Goal: Find specific page/section: Locate a particular part of the current website

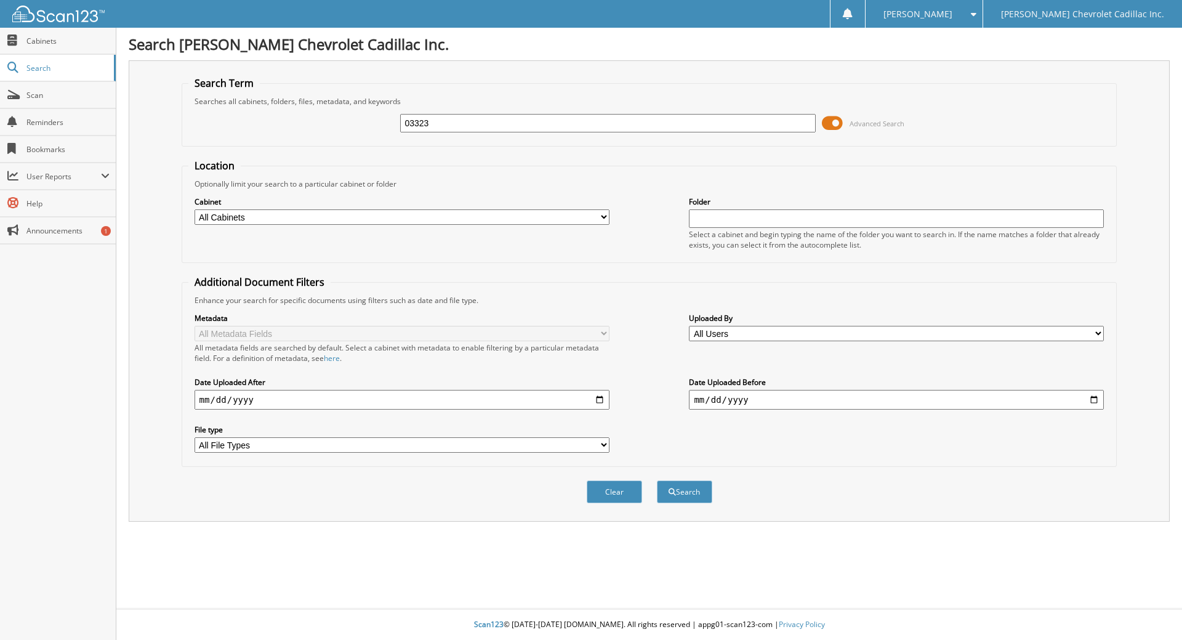
type input "03323"
click at [657, 480] on button "Search" at bounding box center [684, 491] width 55 height 23
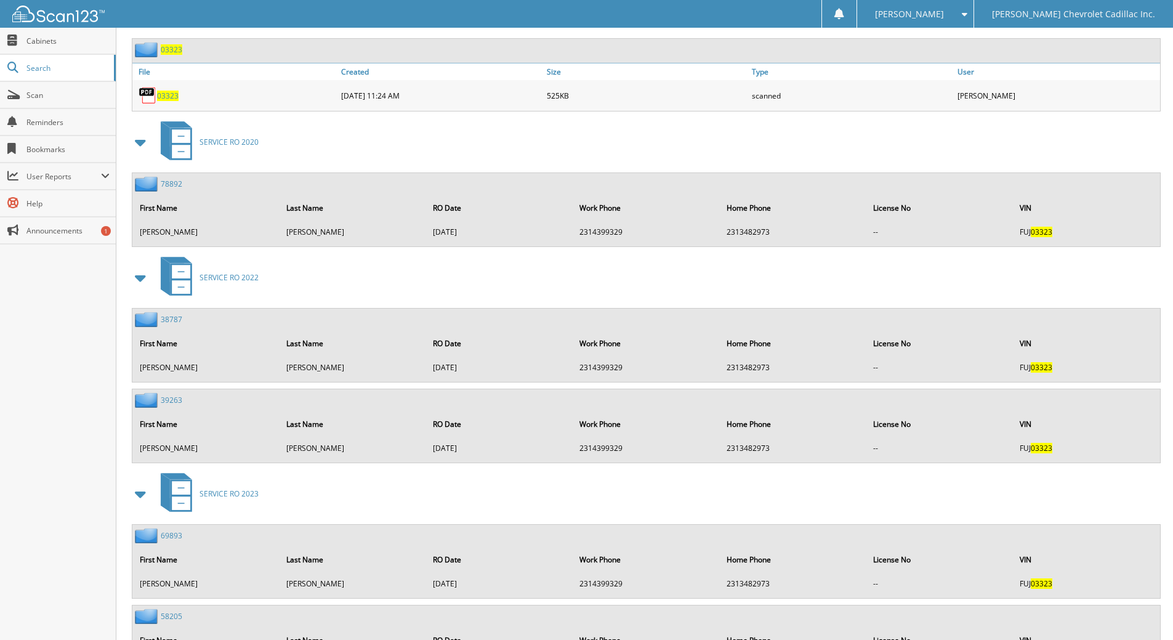
scroll to position [1900, 0]
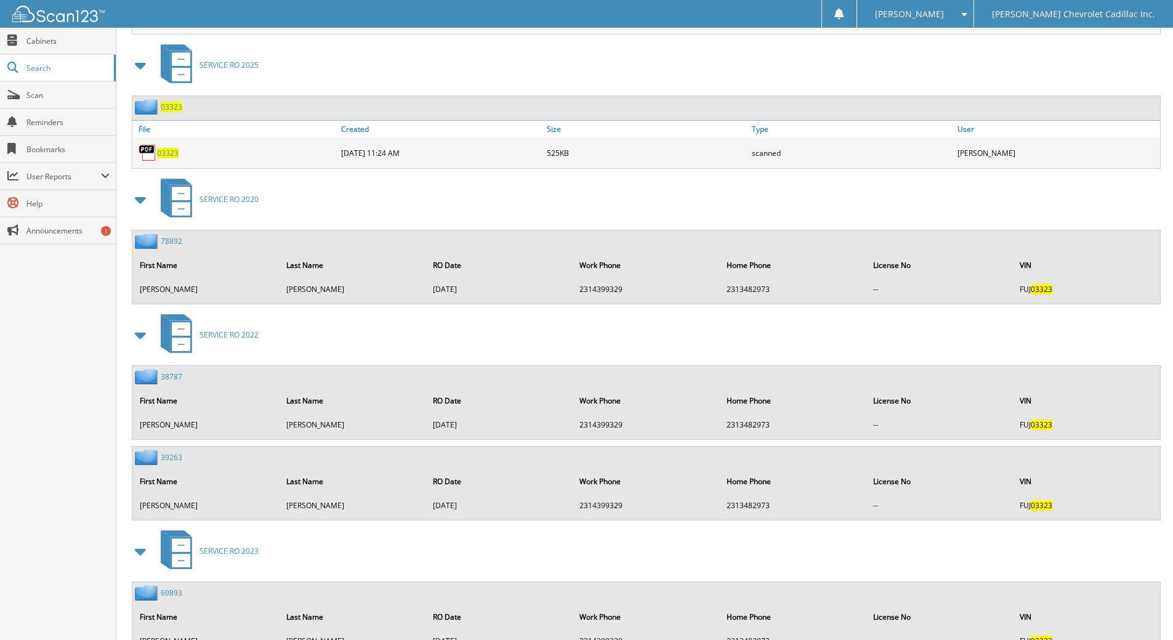
click at [170, 151] on span "03323" at bounding box center [168, 153] width 22 height 10
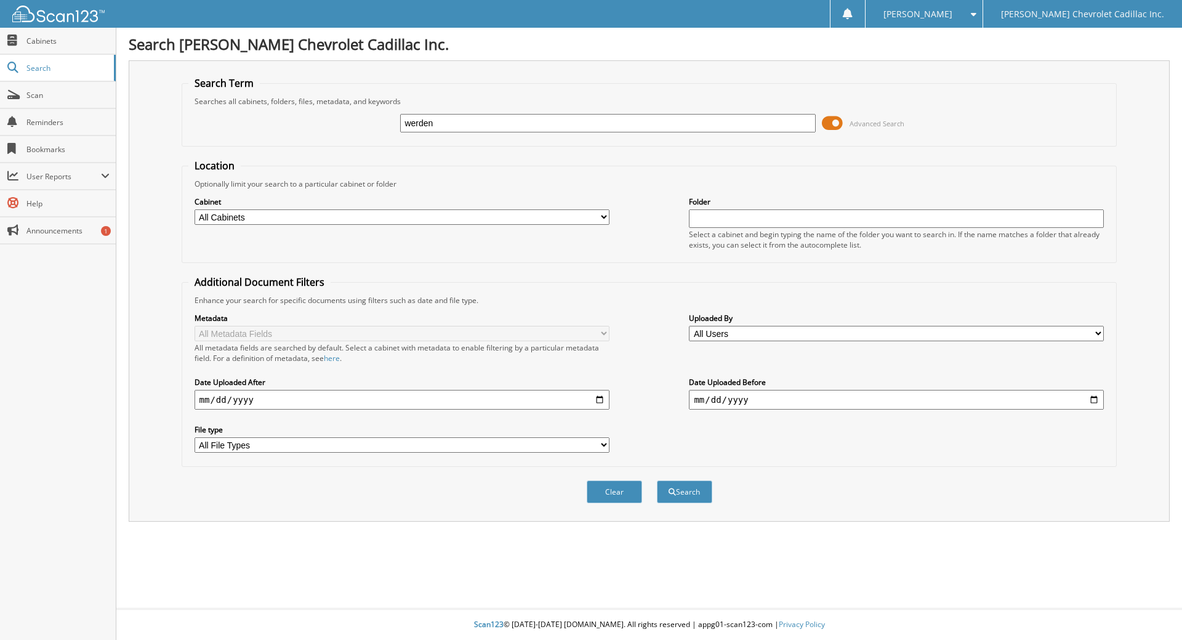
type input "werden"
click at [657, 480] on button "Search" at bounding box center [684, 491] width 55 height 23
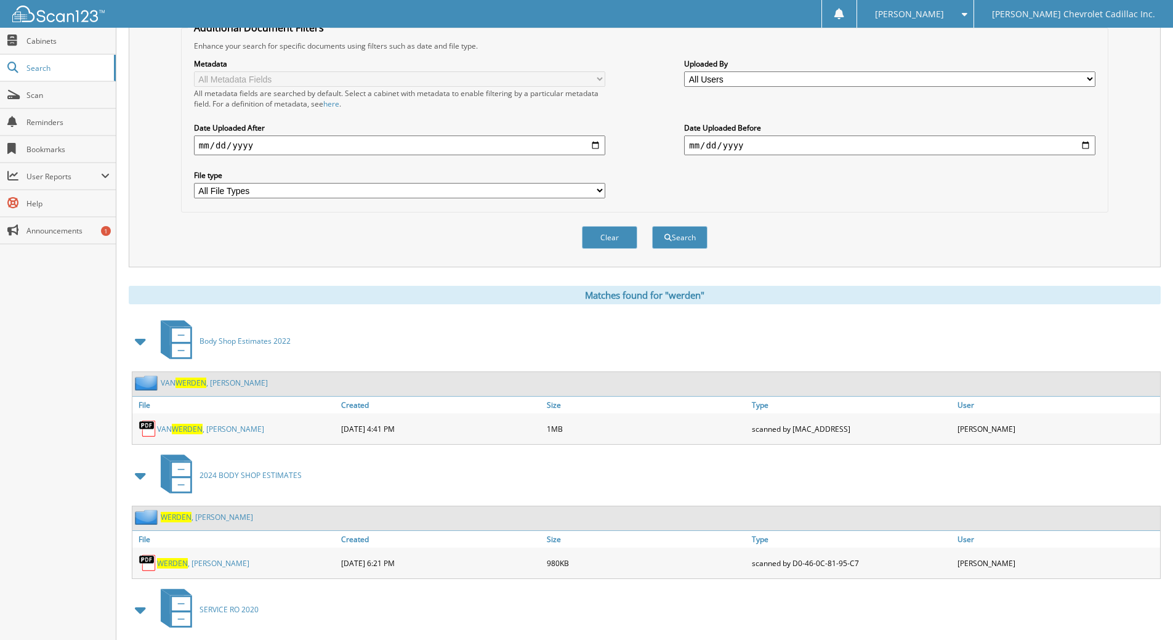
scroll to position [247, 0]
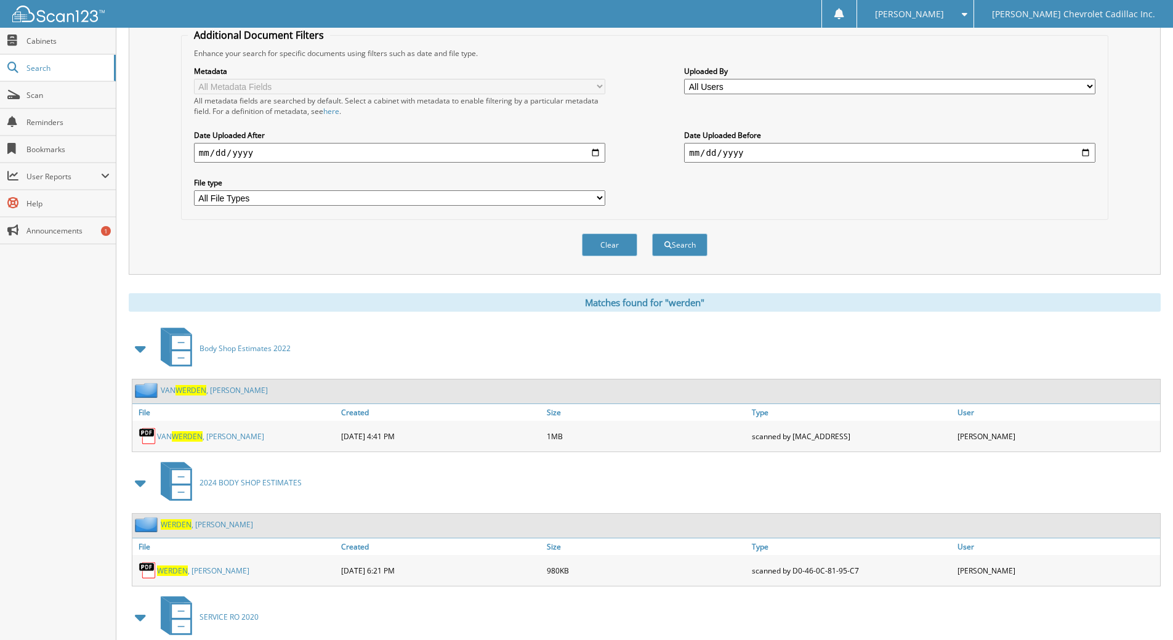
click at [192, 572] on link "[PERSON_NAME]" at bounding box center [203, 570] width 92 height 10
